Goal: Task Accomplishment & Management: Manage account settings

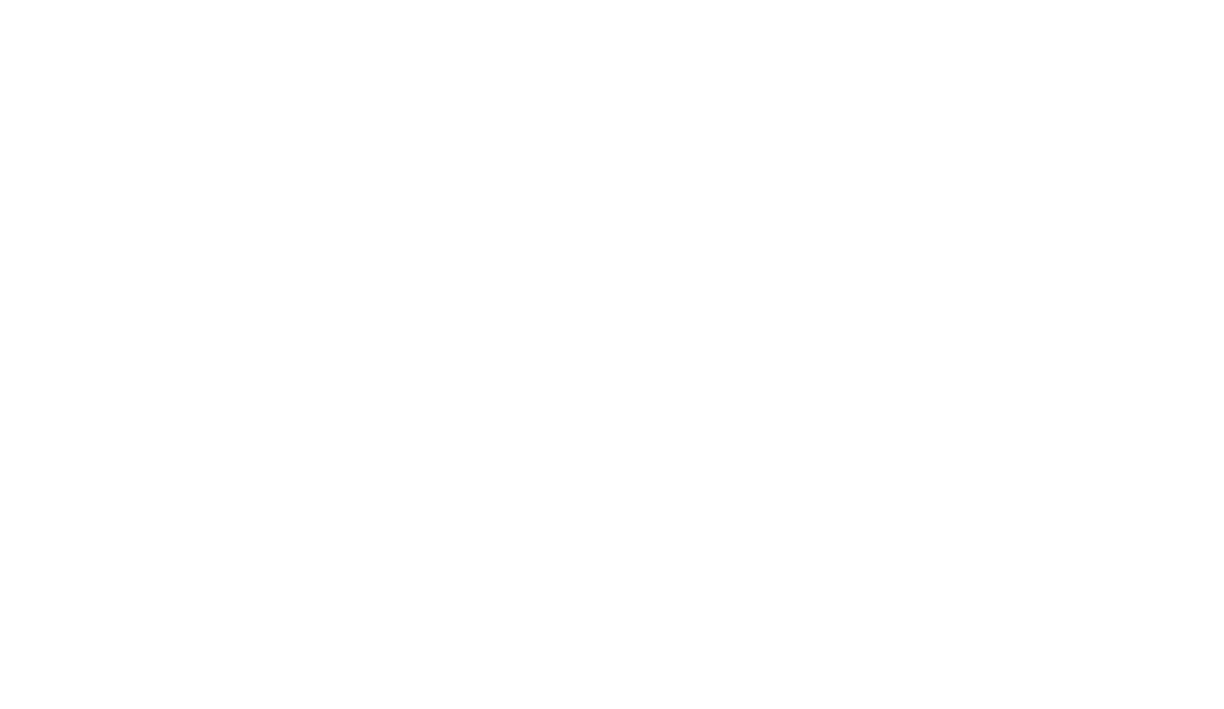
type input "**********"
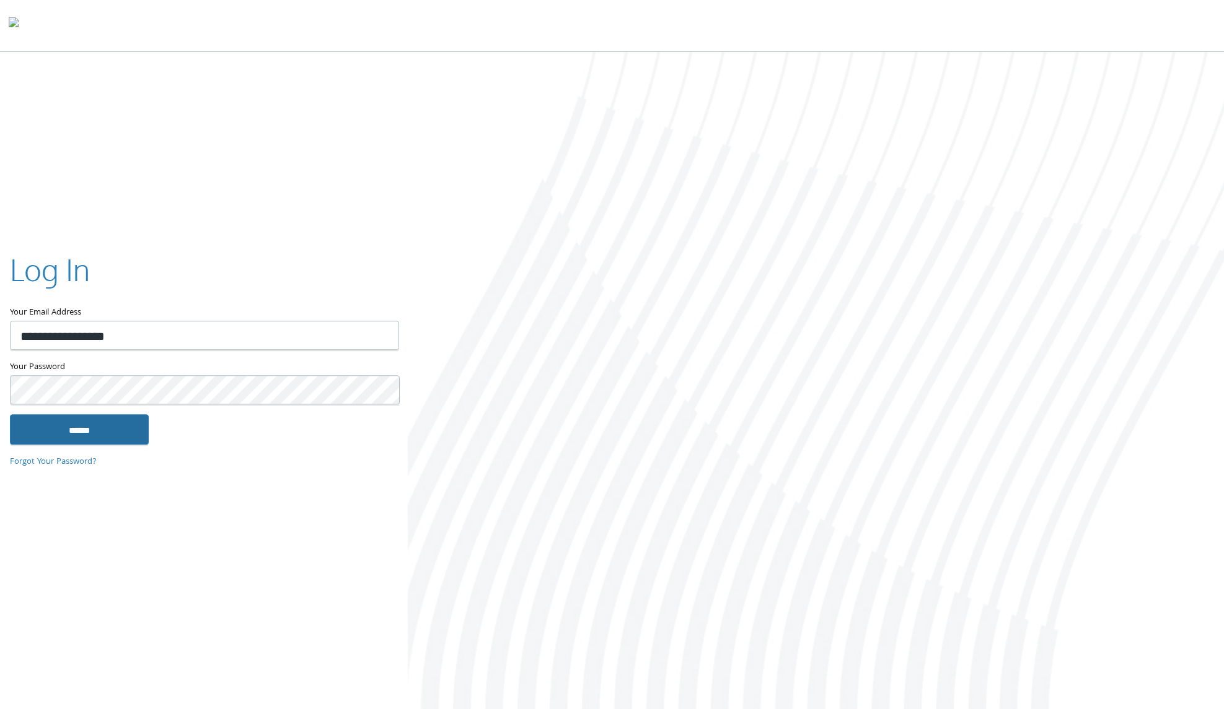
click at [53, 428] on input "******" at bounding box center [79, 429] width 139 height 30
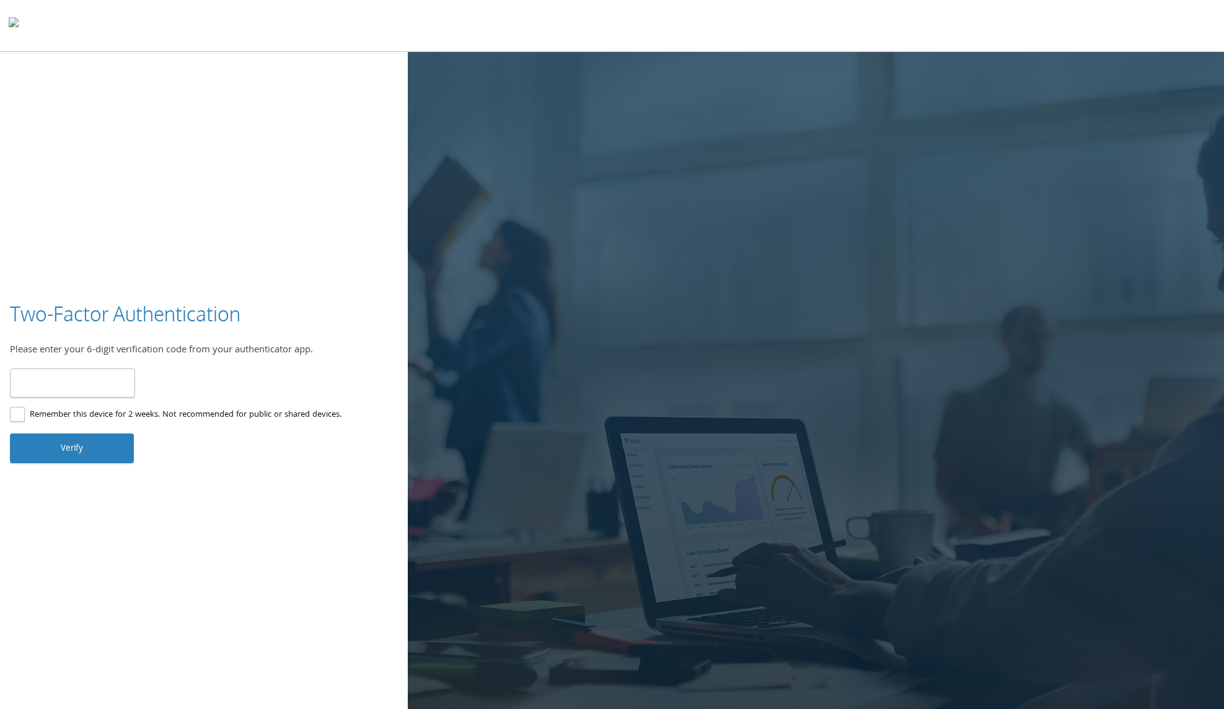
type input "******"
